Goal: Find specific page/section: Find specific page/section

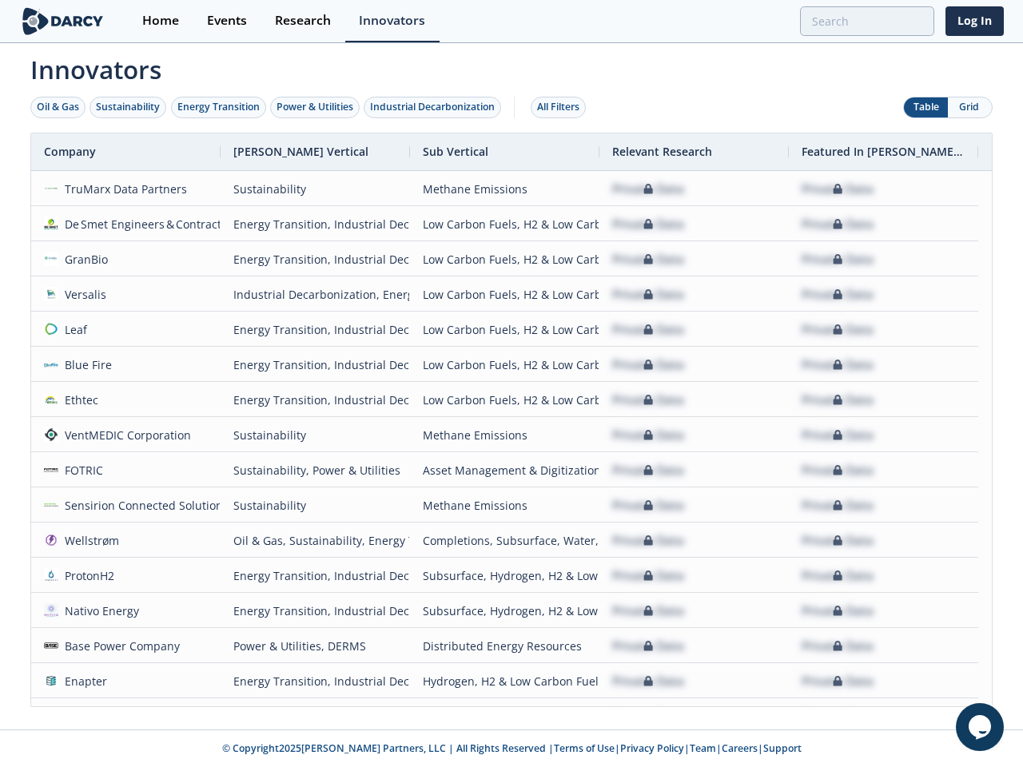
click at [58, 107] on div "Oil & Gas" at bounding box center [58, 107] width 42 height 14
click at [129, 107] on div "Sustainability" at bounding box center [128, 107] width 64 height 14
click at [219, 107] on div "Energy Transition" at bounding box center [218, 107] width 82 height 14
click at [316, 107] on div "Power & Utilities" at bounding box center [314, 107] width 77 height 14
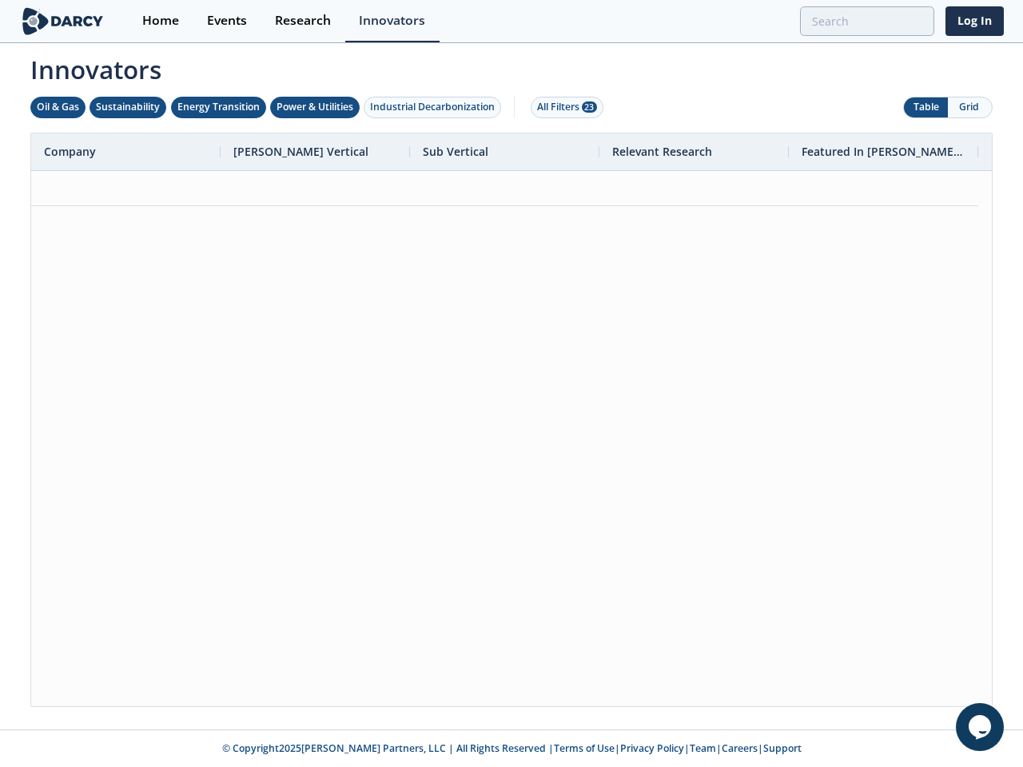
click at [435, 107] on div "Industrial Decarbonization" at bounding box center [432, 107] width 125 height 14
click at [562, 107] on div "All Filters 28" at bounding box center [567, 107] width 60 height 14
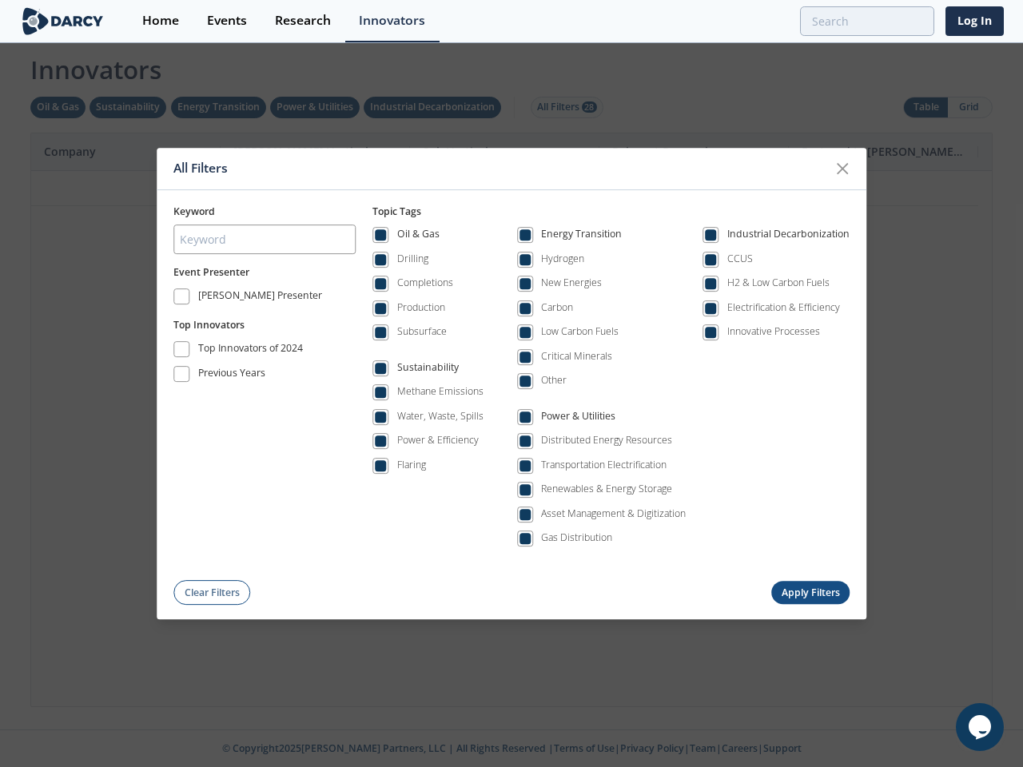
click at [969, 107] on div "All Filters Keyword Event Presenter [PERSON_NAME] Presenter Top Innovators Top …" at bounding box center [511, 383] width 1023 height 767
